Goal: Task Accomplishment & Management: Manage account settings

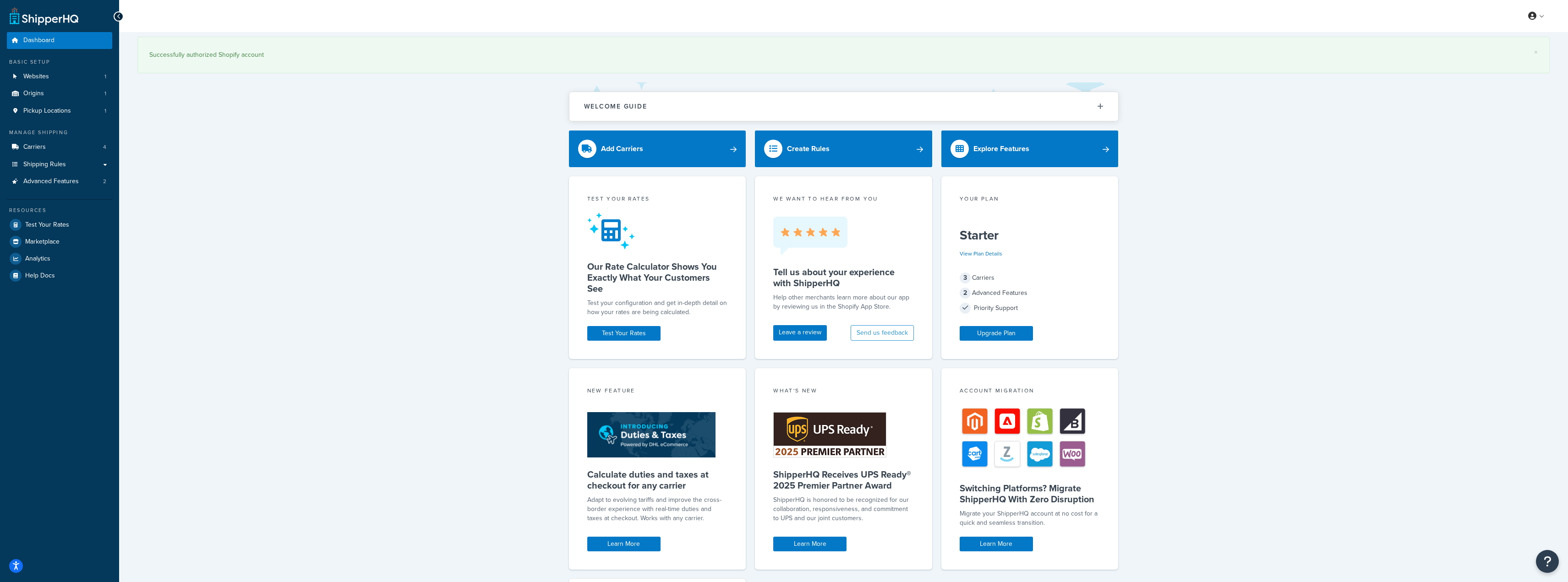
click at [334, 135] on div "× Successfully authorized Shopify account Welcome Guide ShipperHQ: An Overview …" at bounding box center [843, 406] width 1449 height 748
click at [48, 151] on link "Carriers 4" at bounding box center [59, 147] width 106 height 17
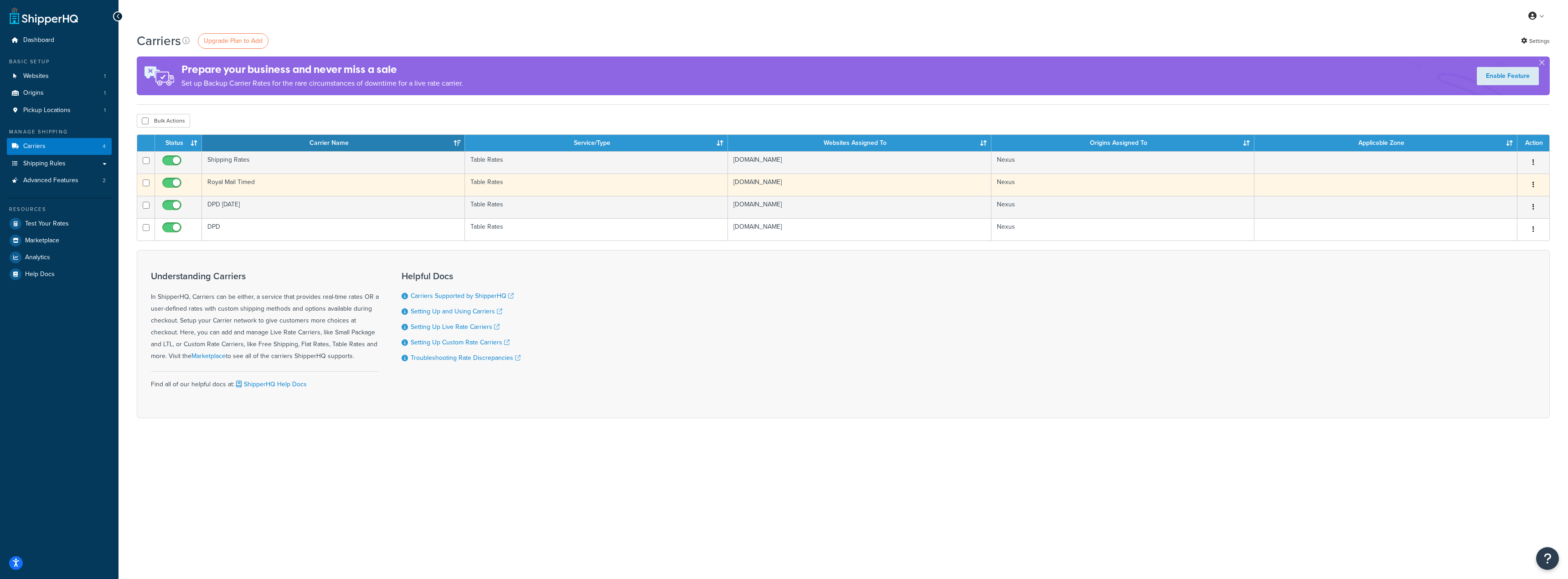
click at [285, 187] on td "Royal Mail Timed" at bounding box center [333, 184] width 263 height 22
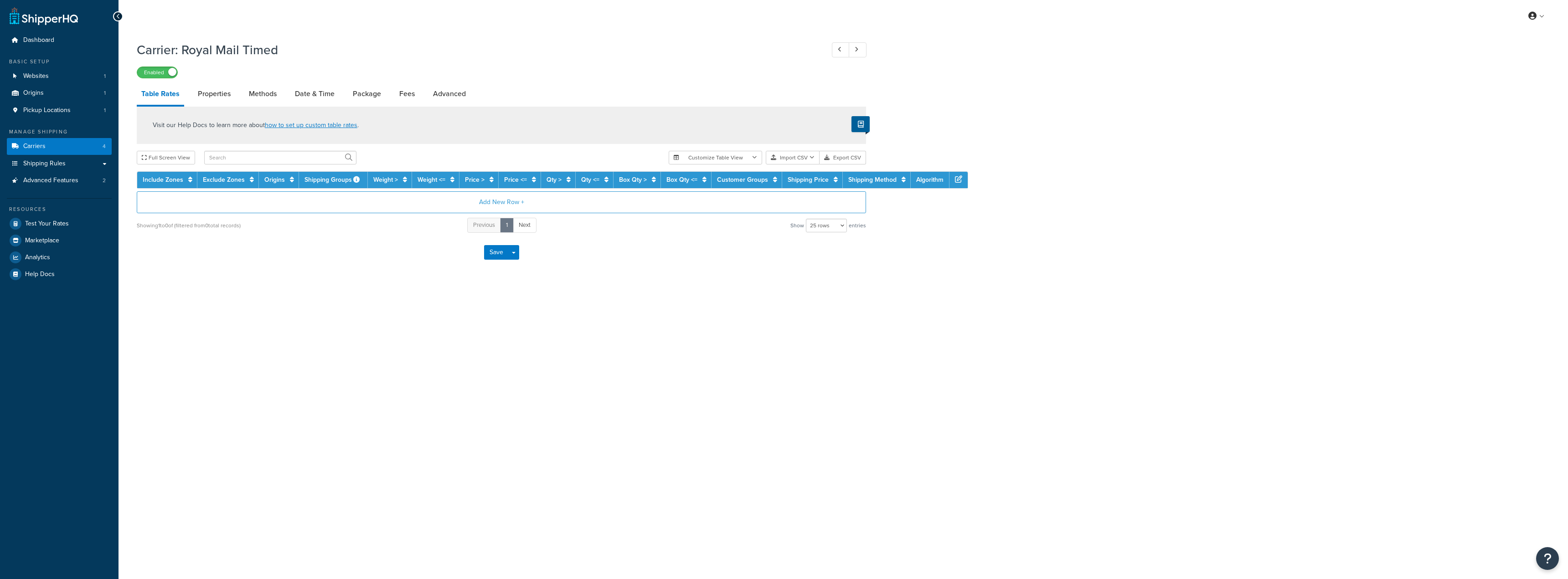
select select "25"
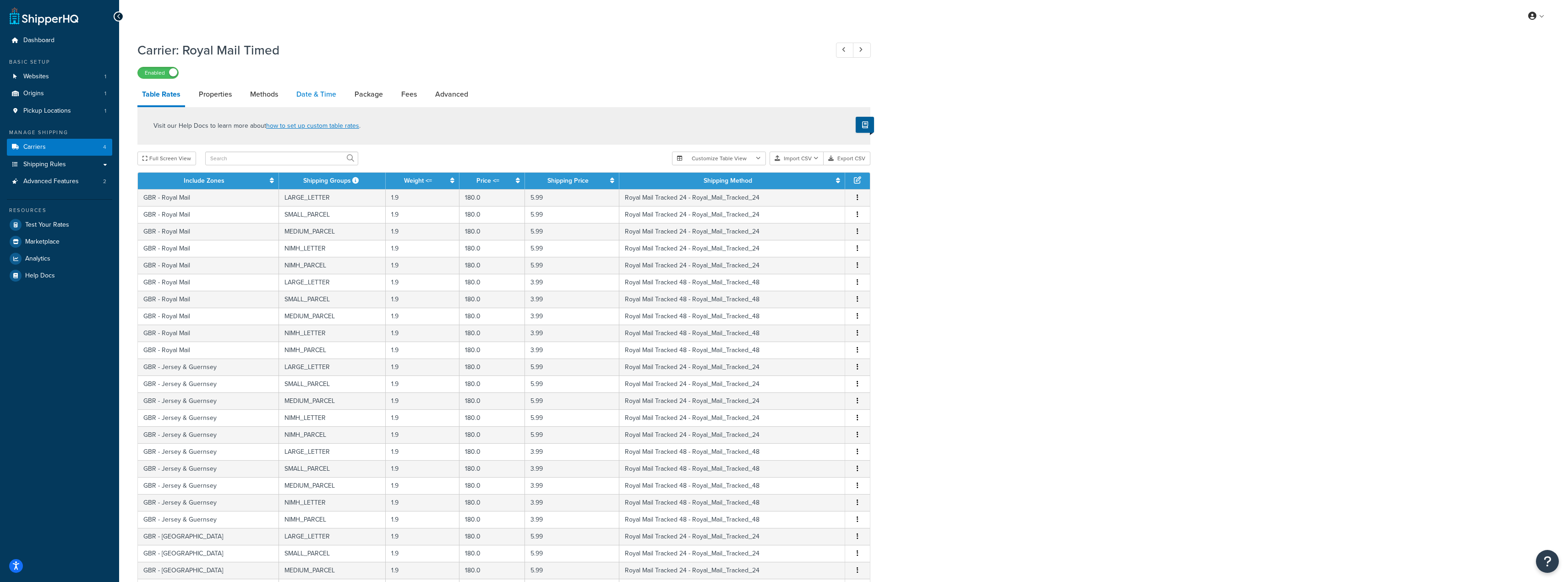
click at [318, 96] on link "Date & Time" at bounding box center [316, 94] width 49 height 22
